Goal: Entertainment & Leisure: Consume media (video, audio)

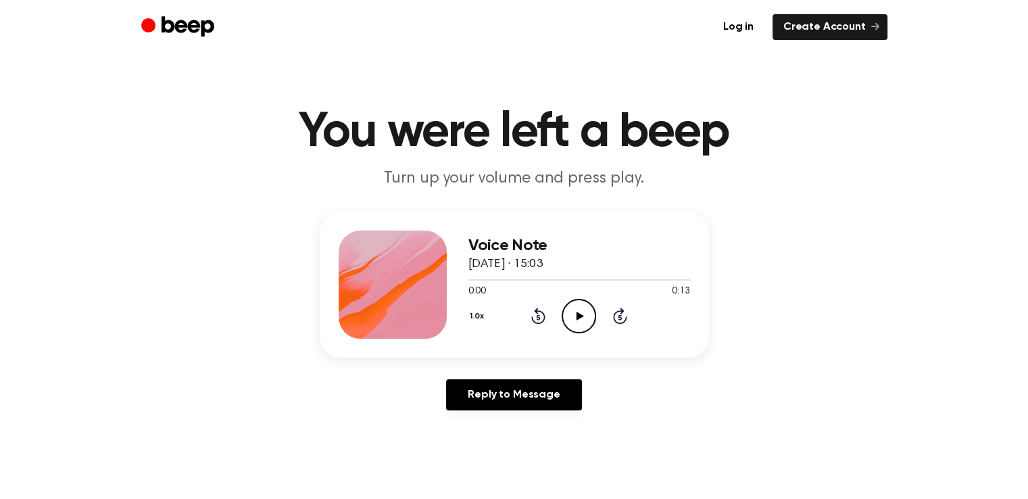
click at [570, 314] on icon "Play Audio" at bounding box center [579, 316] width 34 height 34
click at [579, 315] on icon at bounding box center [580, 316] width 7 height 9
click at [583, 320] on icon "Play Audio" at bounding box center [579, 316] width 34 height 34
click at [573, 314] on icon "Play Audio" at bounding box center [579, 316] width 34 height 34
click at [573, 316] on icon "Play Audio" at bounding box center [579, 316] width 34 height 34
